Goal: Information Seeking & Learning: Find specific fact

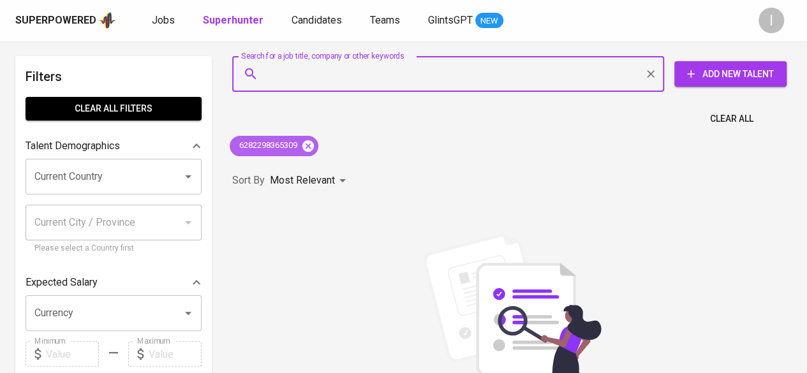
click at [309, 151] on icon at bounding box center [308, 146] width 14 height 14
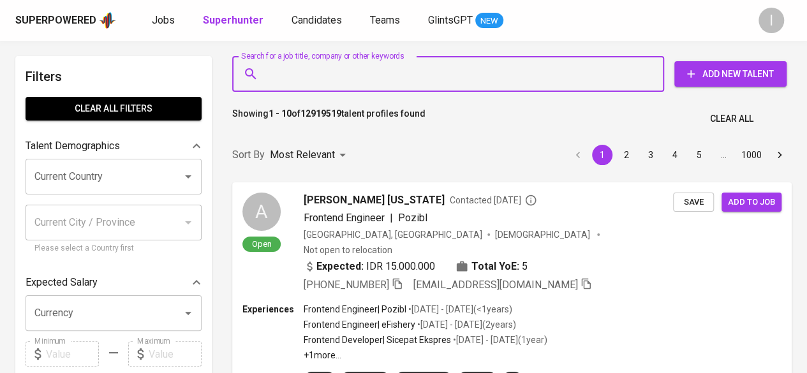
click at [350, 79] on input "Search for a job title, company or other keywords" at bounding box center [452, 74] width 376 height 24
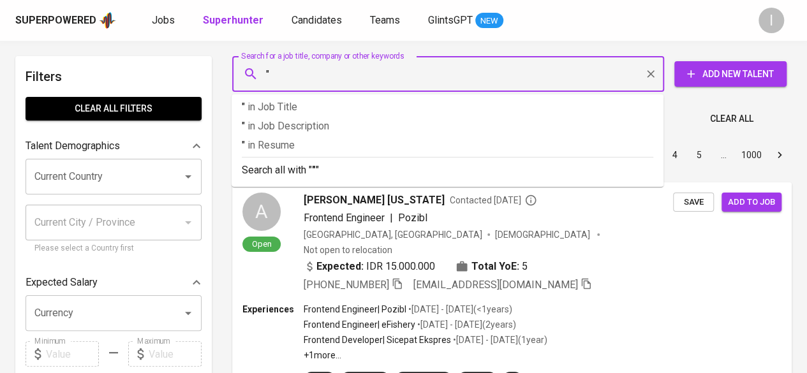
paste input "Tiara Fasya"
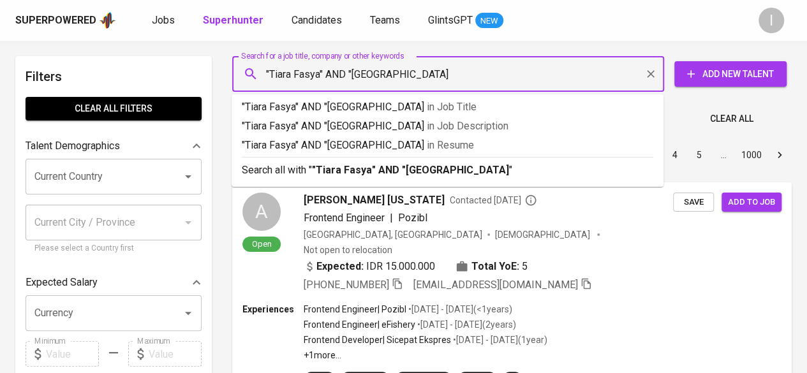
type input ""Tiara Fasya" AND "[GEOGRAPHIC_DATA]""
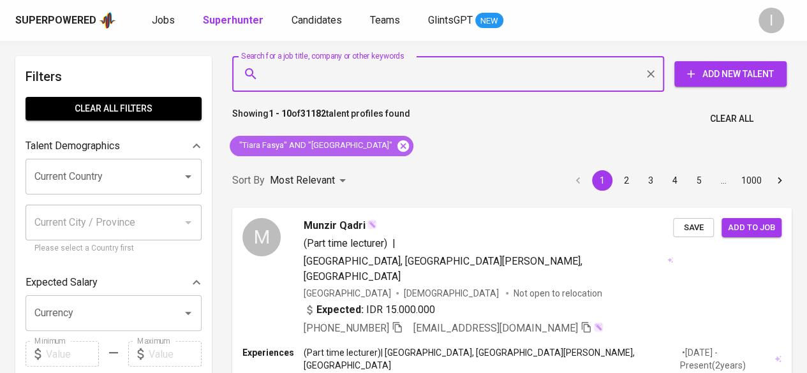
click at [409, 149] on icon at bounding box center [403, 145] width 11 height 11
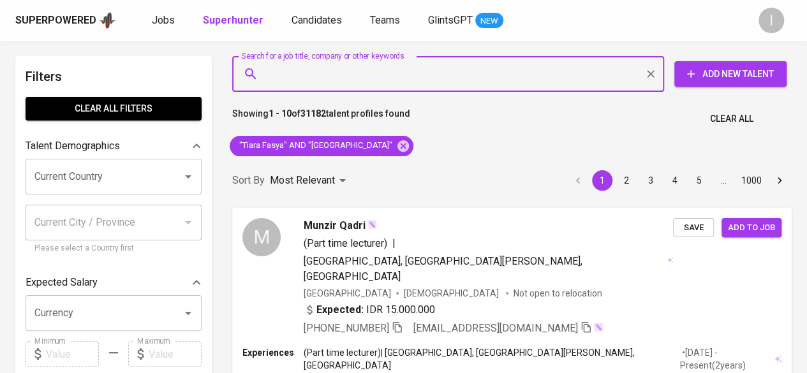
click at [414, 70] on input "Search for a job title, company or other keywords" at bounding box center [452, 74] width 376 height 24
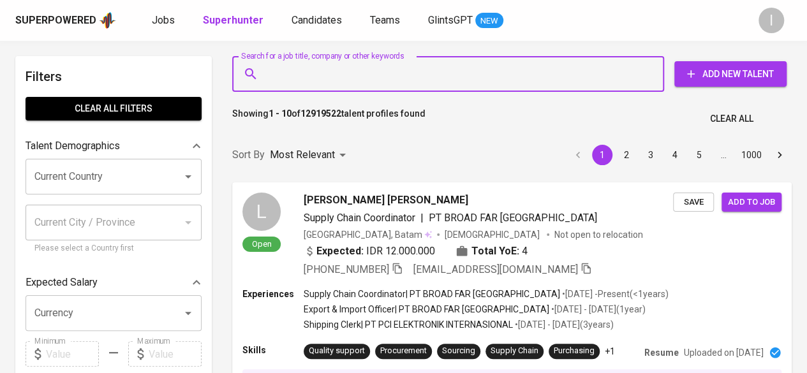
paste input "[EMAIL_ADDRESS][DOMAIN_NAME]"
type input "[EMAIL_ADDRESS][DOMAIN_NAME]"
